Goal: Transaction & Acquisition: Book appointment/travel/reservation

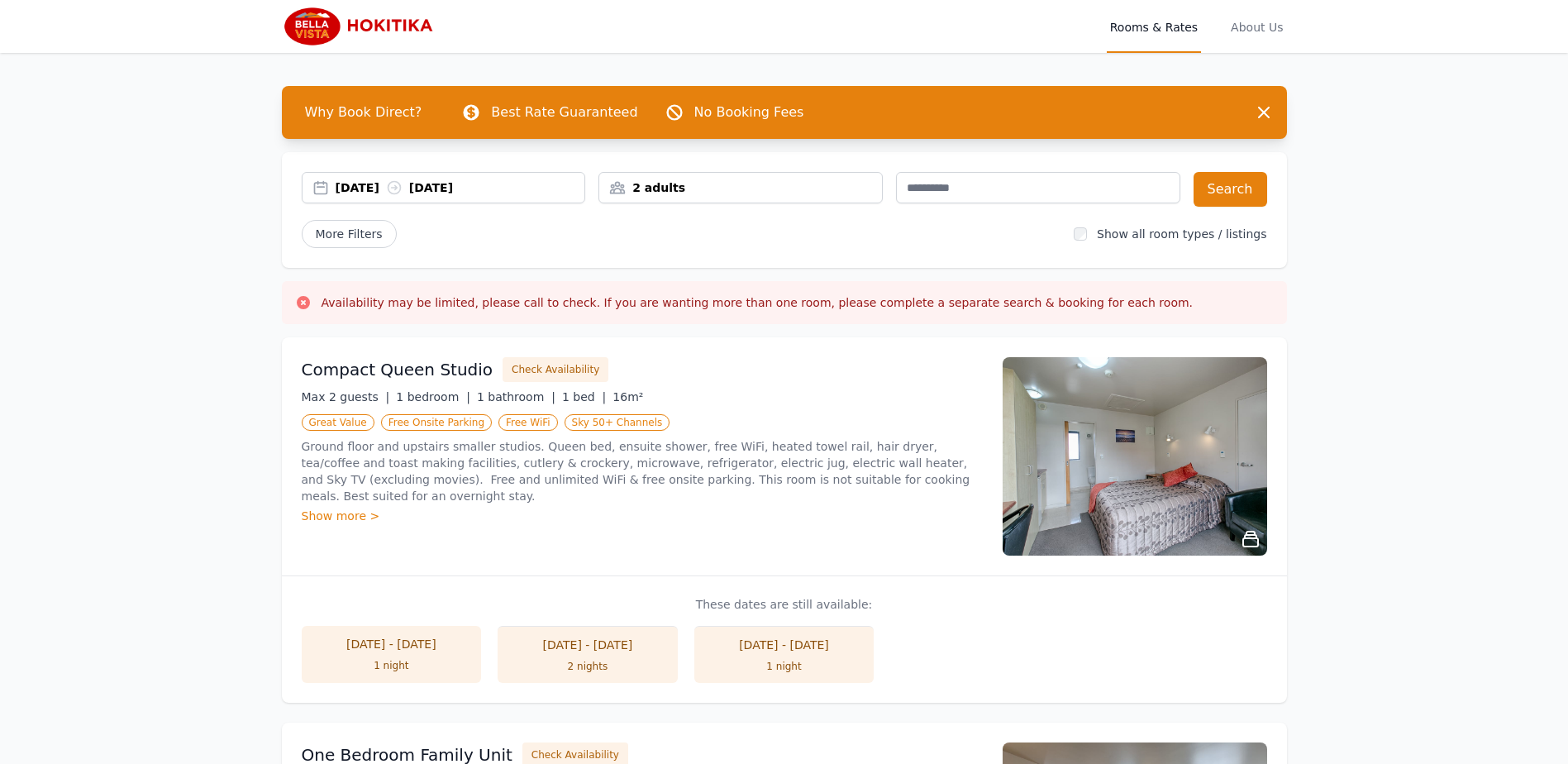
click at [403, 189] on icon at bounding box center [394, 188] width 17 height 17
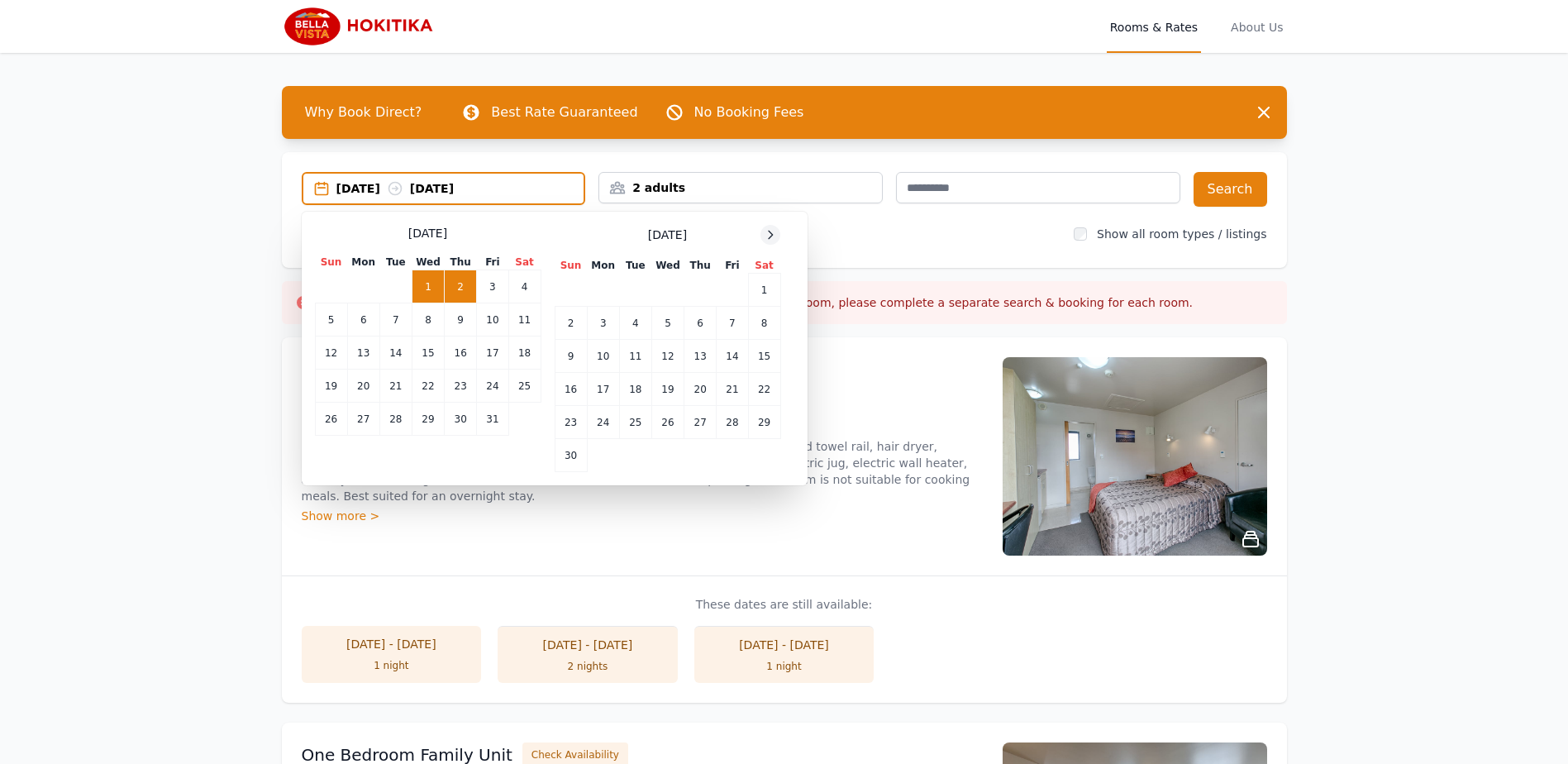
click at [765, 233] on icon at bounding box center [770, 235] width 13 height 13
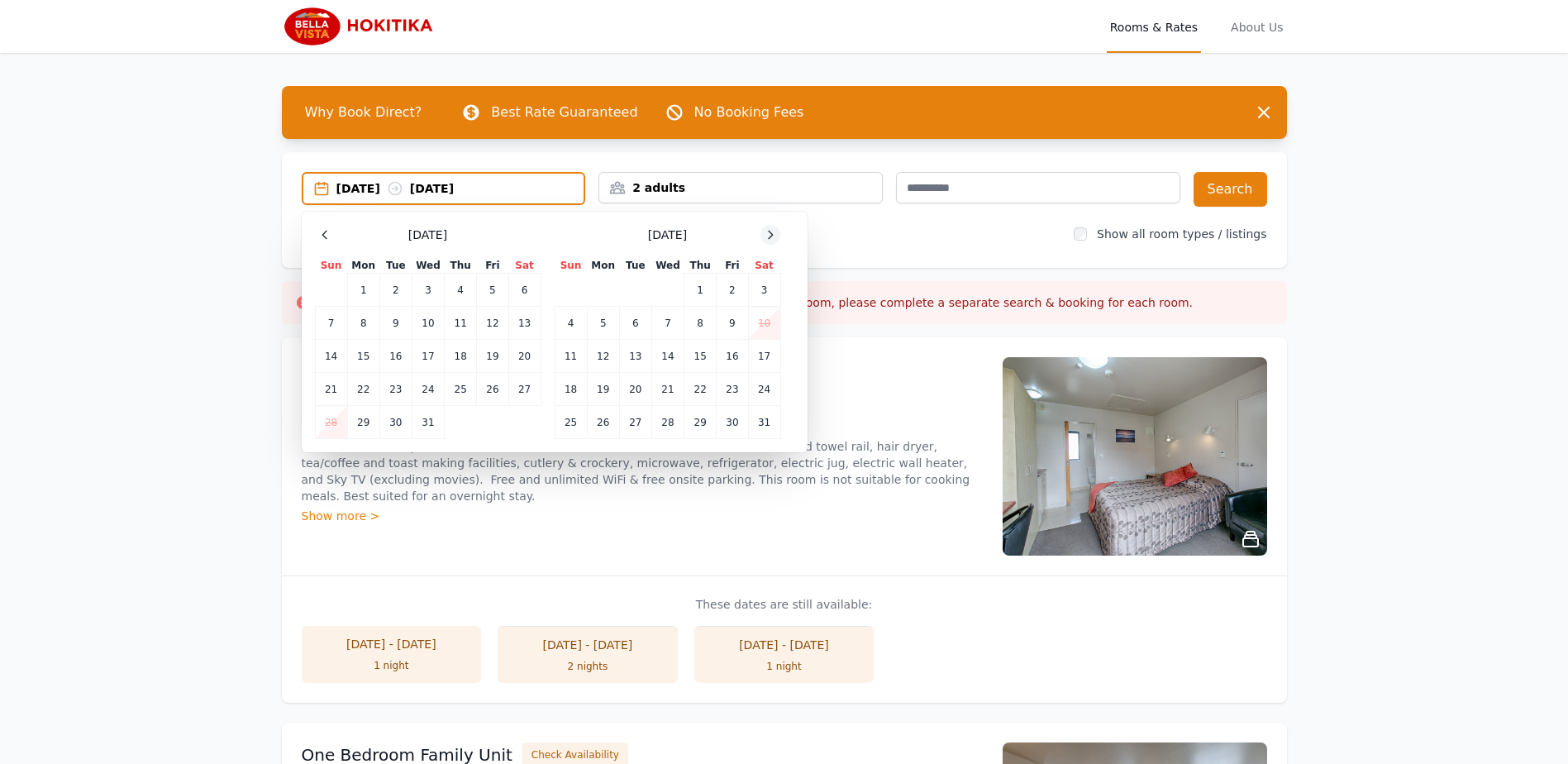
click at [769, 233] on icon at bounding box center [770, 235] width 13 height 13
click at [637, 323] on td "10" at bounding box center [635, 323] width 32 height 33
click at [657, 321] on td "11" at bounding box center [667, 323] width 32 height 33
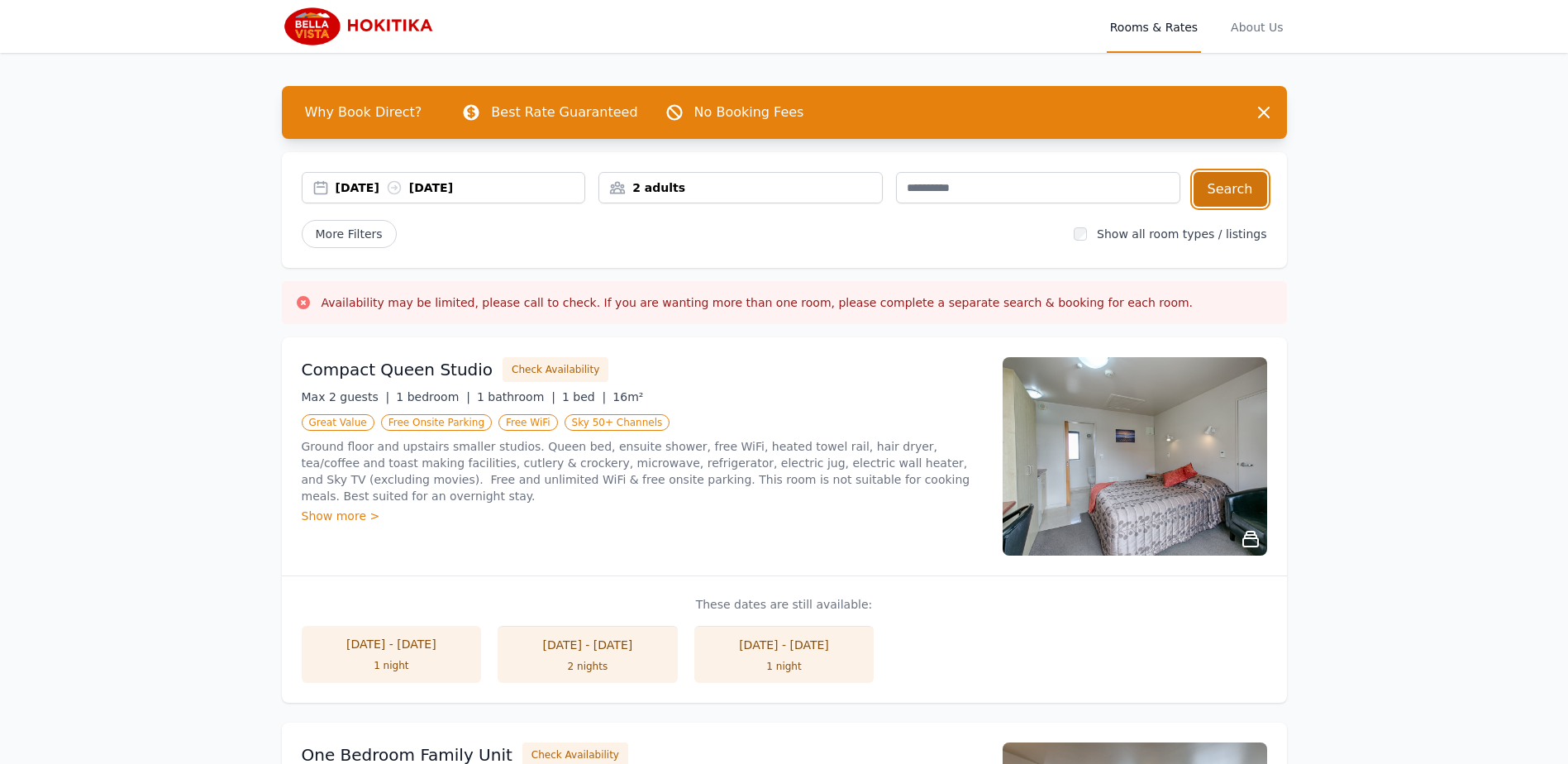
click at [1211, 197] on button "Search" at bounding box center [1230, 189] width 74 height 35
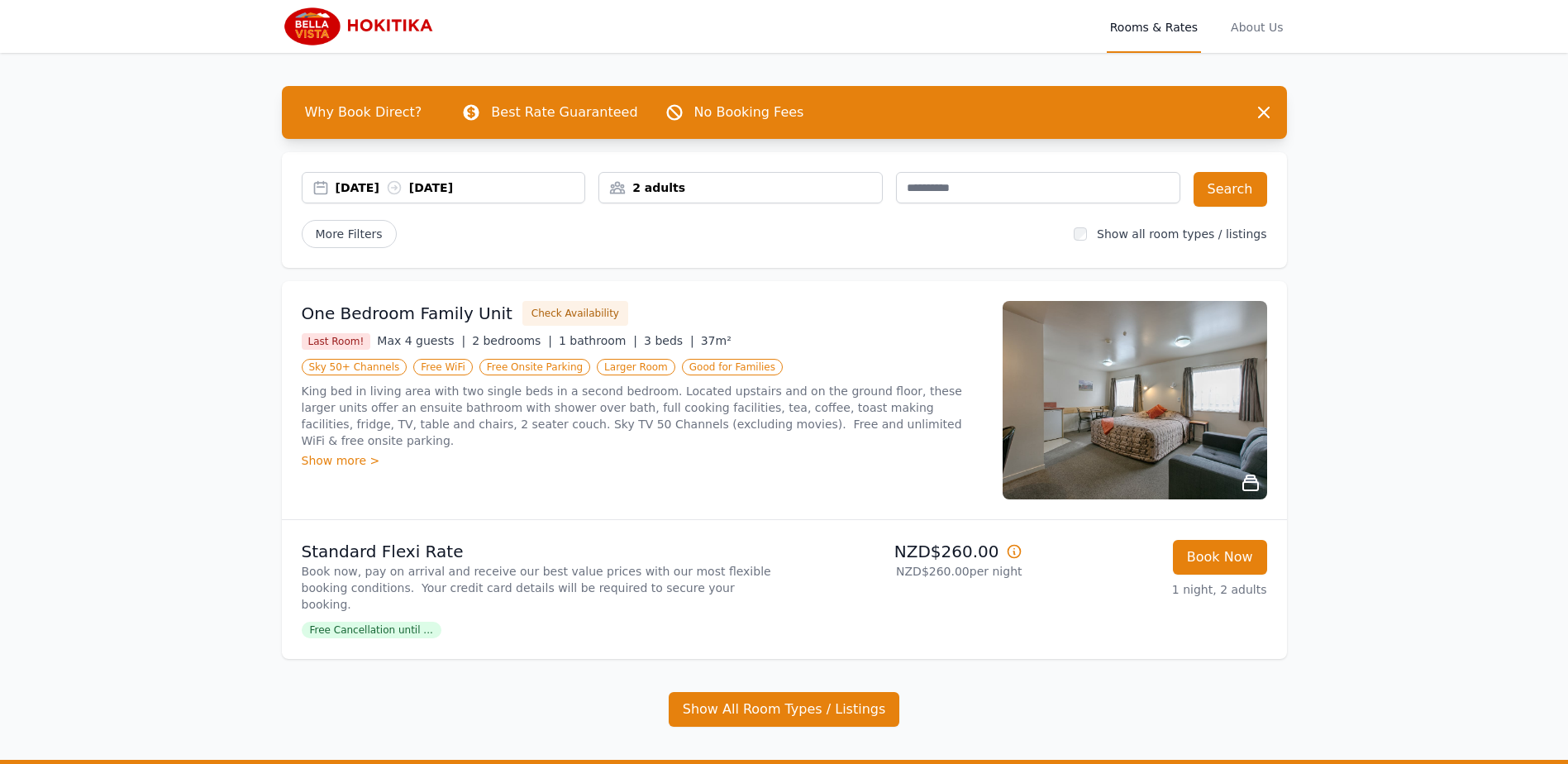
click at [329, 453] on div "Show more >" at bounding box center [642, 461] width 681 height 17
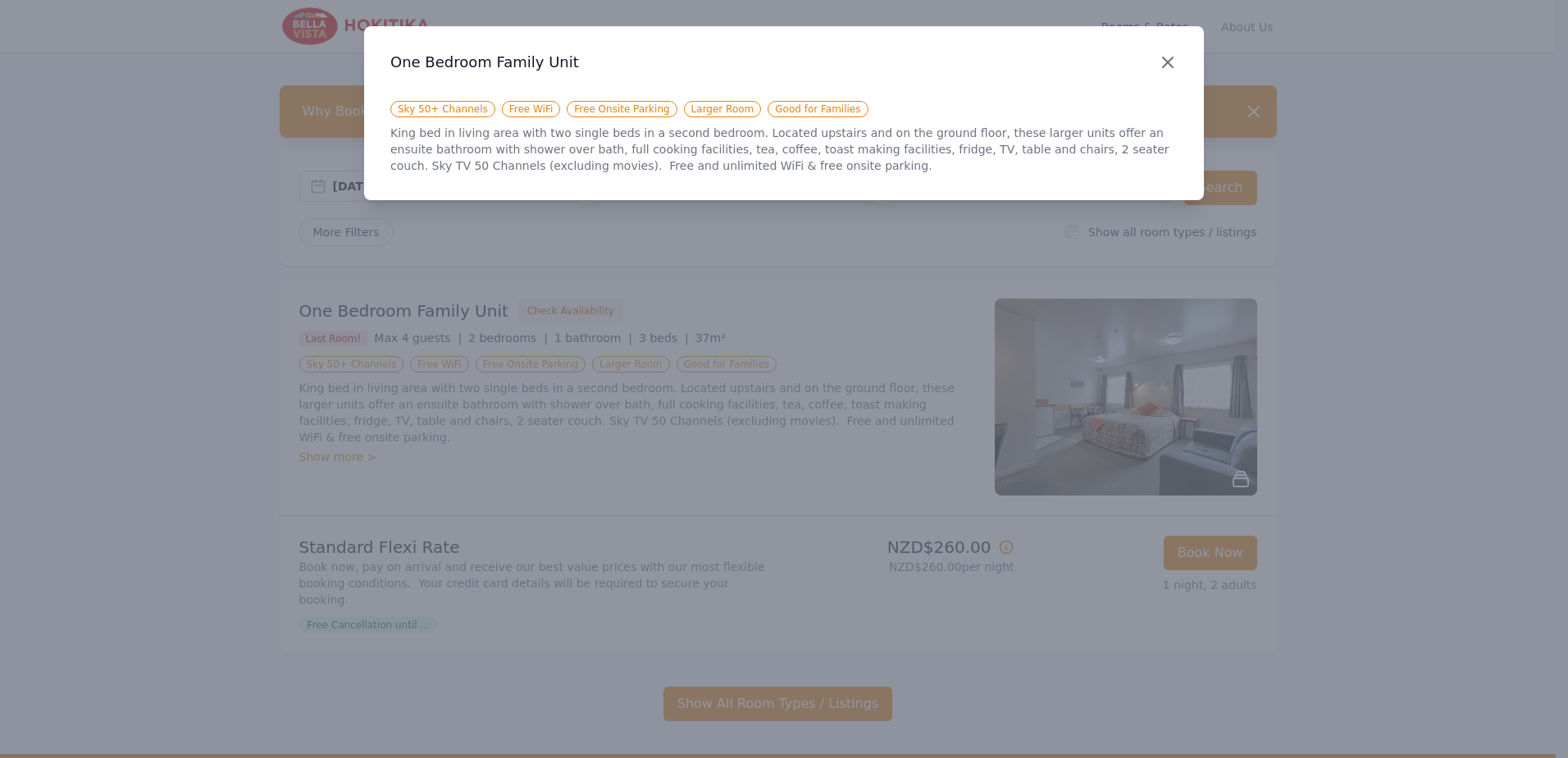
click at [1169, 56] on icon "button" at bounding box center [1168, 63] width 20 height 20
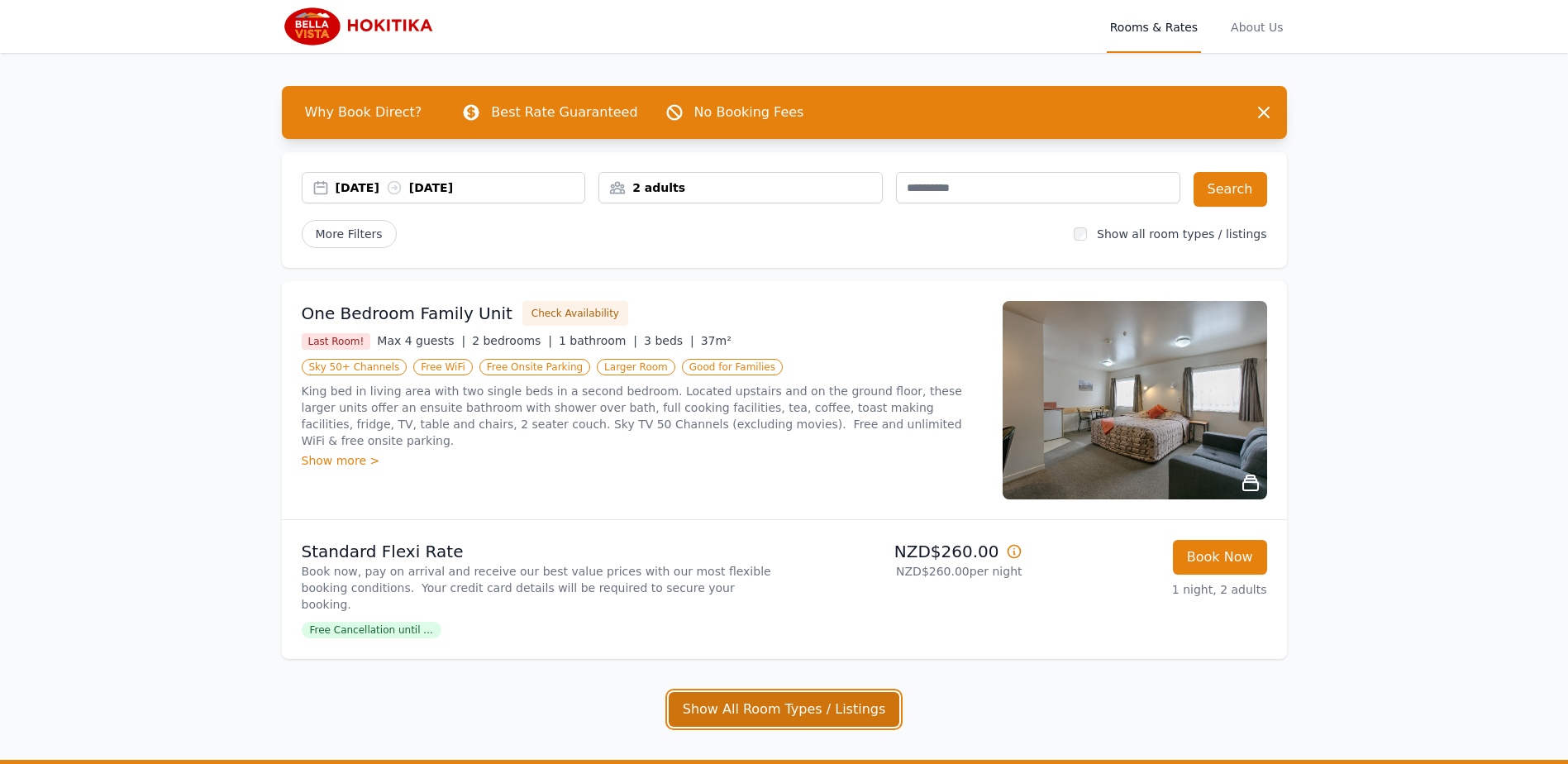
click at [747, 693] on button "Show All Room Types / Listings" at bounding box center [784, 710] width 232 height 35
